Goal: Task Accomplishment & Management: Manage account settings

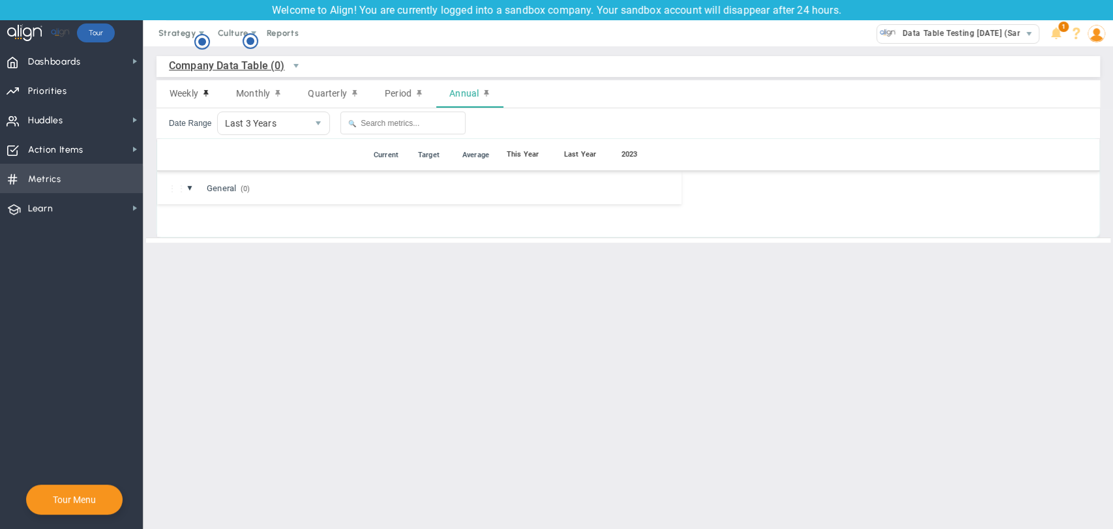
click at [53, 185] on span "Metrics" at bounding box center [44, 179] width 33 height 27
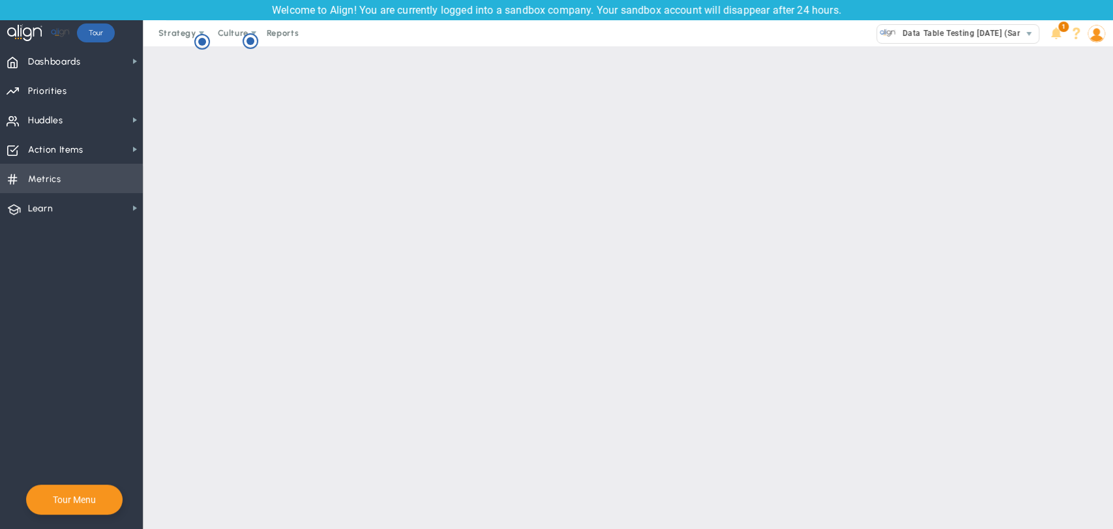
checkbox input "false"
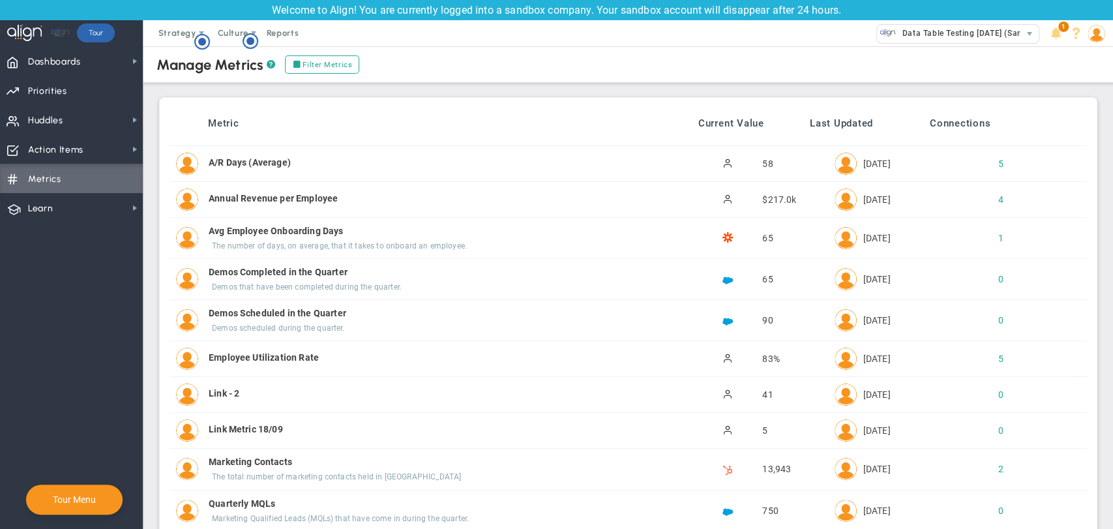
click at [991, 171] on div "A/R Days (Average) A/R Days (Average) Active 58 [DATE] 5" at bounding box center [628, 163] width 917 height 35
click at [991, 163] on div "5" at bounding box center [990, 163] width 22 height 13
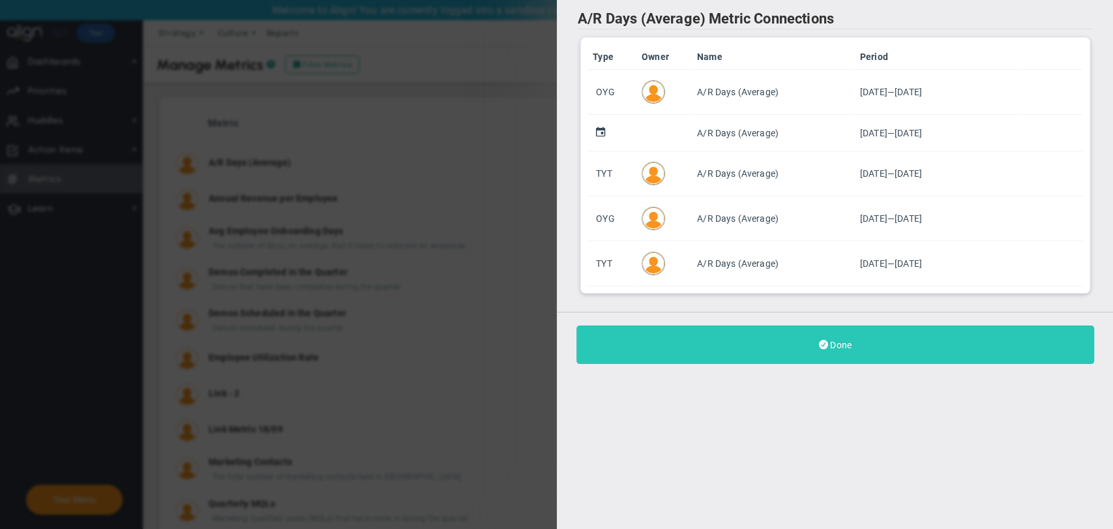
click at [827, 357] on button "Done" at bounding box center [835, 344] width 518 height 38
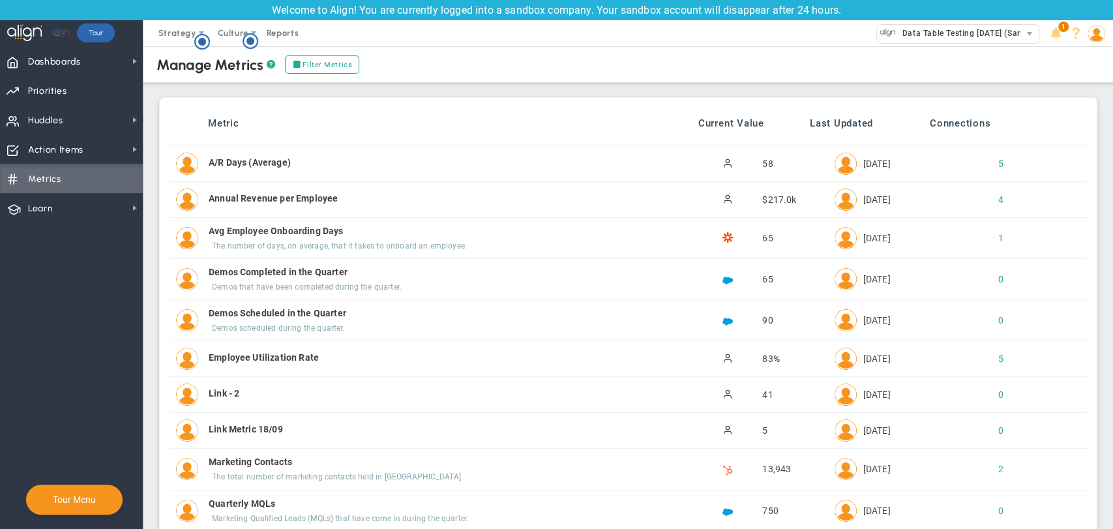
click at [266, 166] on div "A/R Days (Average)" at bounding box center [438, 162] width 459 height 13
click at [762, 163] on span "58" at bounding box center [767, 163] width 10 height 10
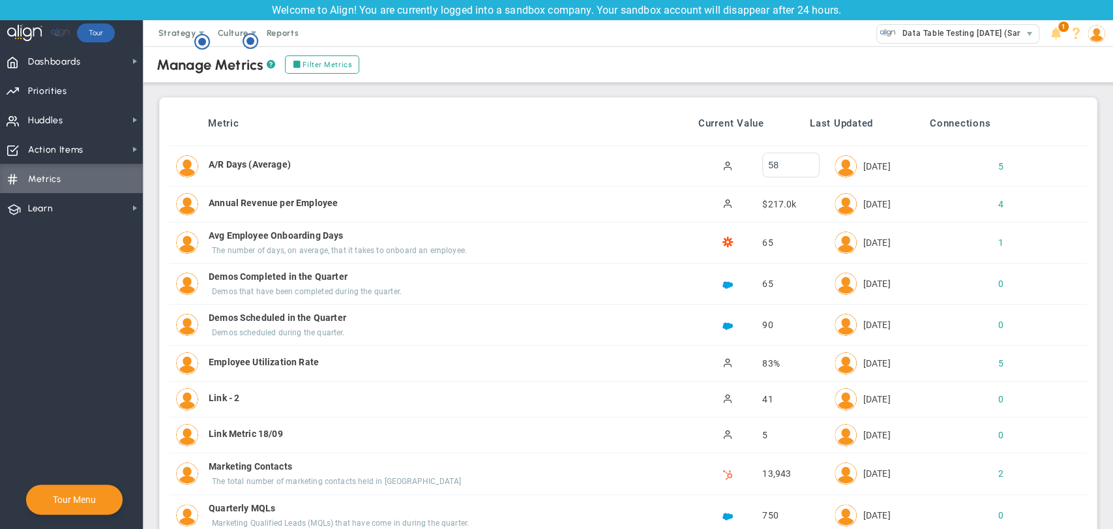
type input "5"
type input "25"
click at [767, 98] on div "Manage Metrics ? Add Metric Filter Metrics Bulk Create Filter People Person's N…" at bounding box center [627, 510] width 943 height 935
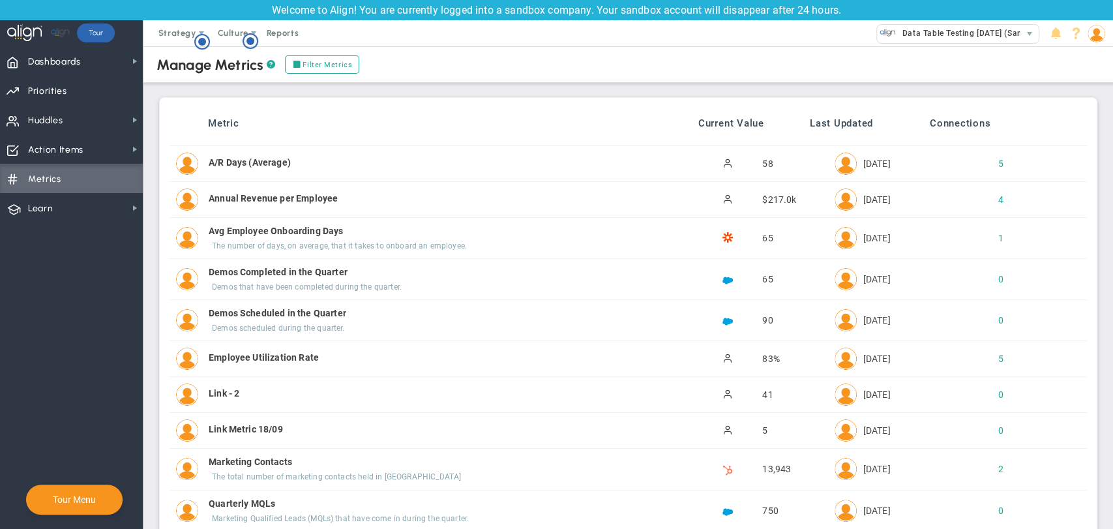
click at [769, 159] on div "58" at bounding box center [749, 163] width 157 height 13
click at [765, 153] on div "A/R Days (Average) A/R Days (Average) Active 58 [DATE] 5" at bounding box center [628, 163] width 917 height 35
click at [762, 168] on span "58" at bounding box center [767, 163] width 10 height 10
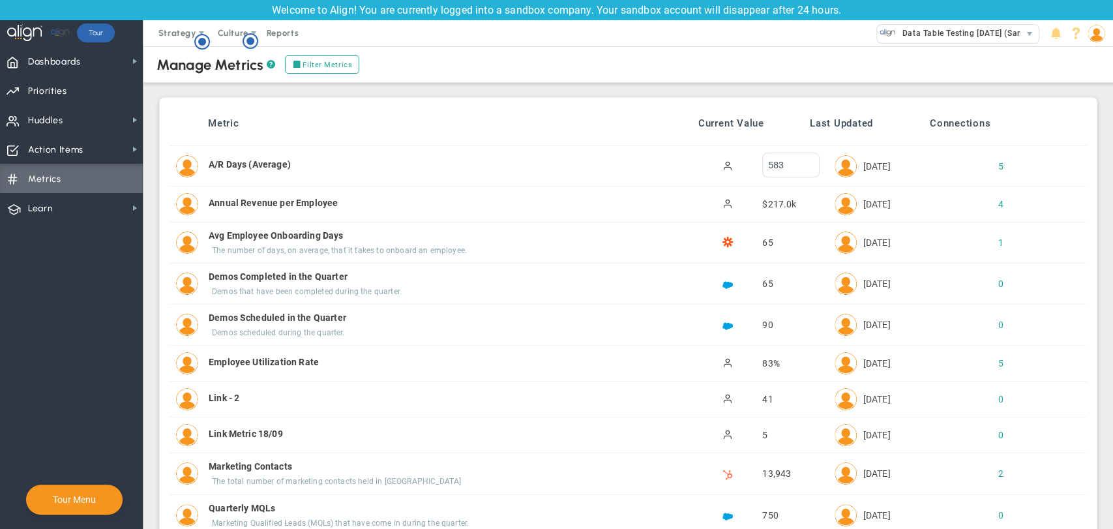
type input "583"
click at [763, 110] on div "Manage Metrics ? Add Metric Filter Metrics Bulk Create Filter People Person's N…" at bounding box center [627, 510] width 943 height 935
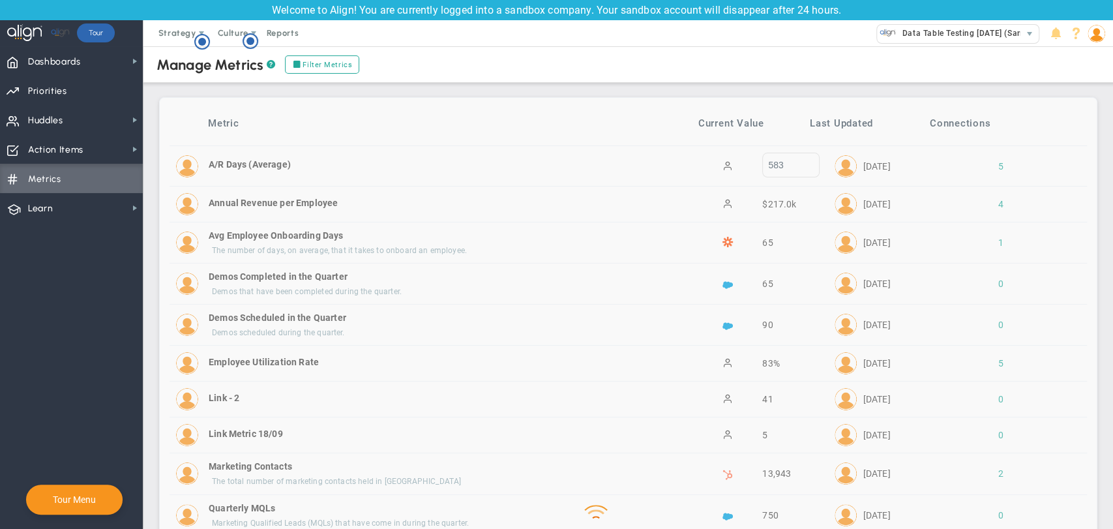
click at [539, 59] on div "Manage Metrics ? Add Metric Filter Metrics Bulk Create" at bounding box center [628, 64] width 996 height 37
click at [986, 36] on span "Data Table Testing [DATE] (Sandbox)" at bounding box center [970, 33] width 149 height 17
click at [1104, 29] on img at bounding box center [1096, 34] width 18 height 18
click at [1095, 30] on img at bounding box center [1096, 34] width 18 height 18
click at [1091, 37] on img at bounding box center [1096, 34] width 18 height 18
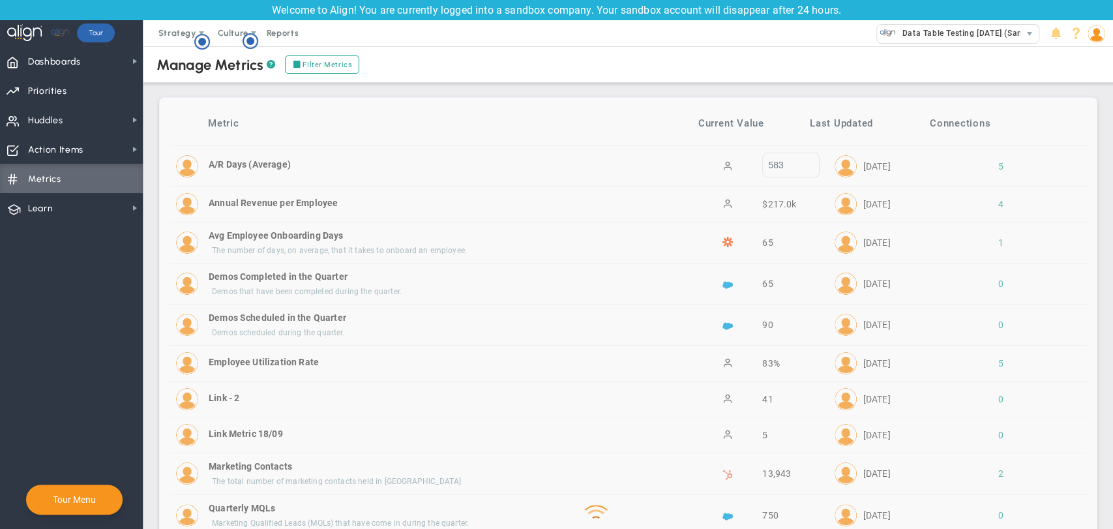
click at [1095, 35] on img at bounding box center [1096, 34] width 18 height 18
click at [1101, 33] on img at bounding box center [1096, 34] width 18 height 18
click at [1043, 160] on span "Sign Out" at bounding box center [1059, 164] width 106 height 26
